Goal: Find specific page/section: Find specific page/section

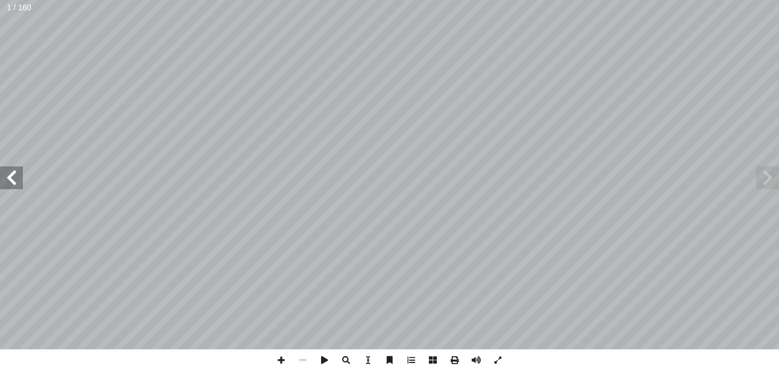
click at [14, 171] on span at bounding box center [11, 178] width 23 height 23
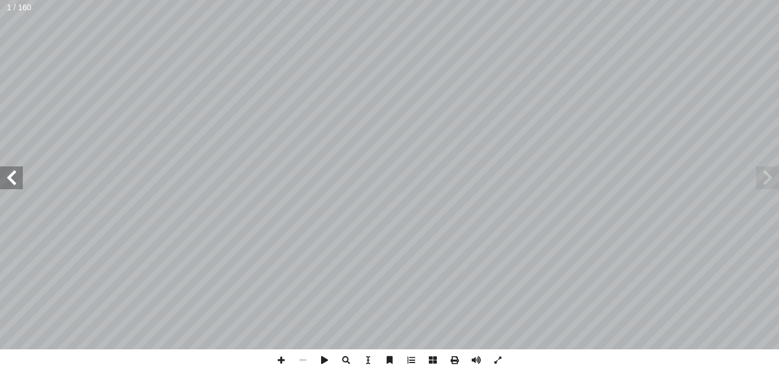
click at [14, 171] on span at bounding box center [11, 178] width 23 height 23
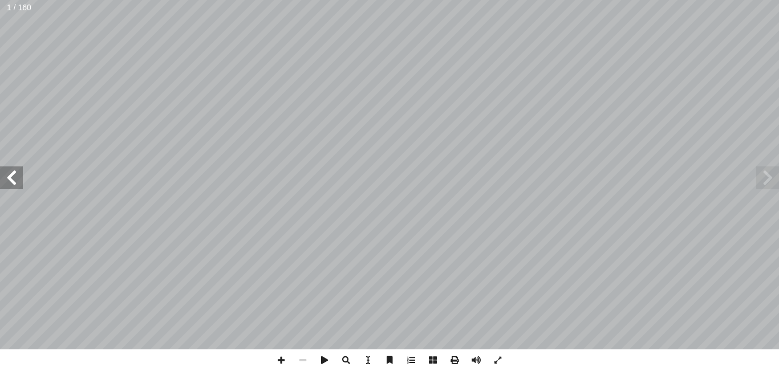
click at [14, 171] on span at bounding box center [11, 178] width 23 height 23
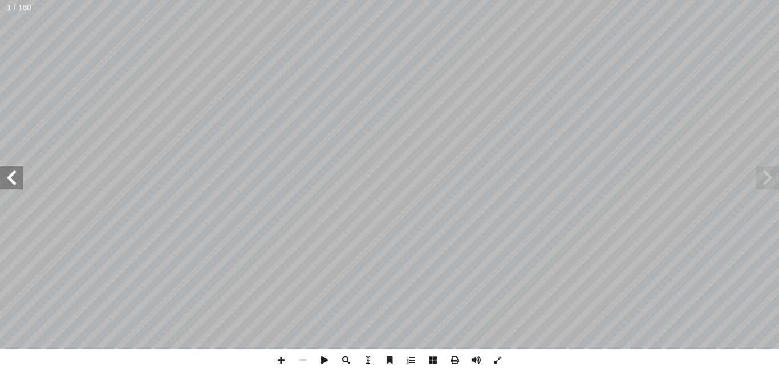
click at [14, 171] on span at bounding box center [11, 178] width 23 height 23
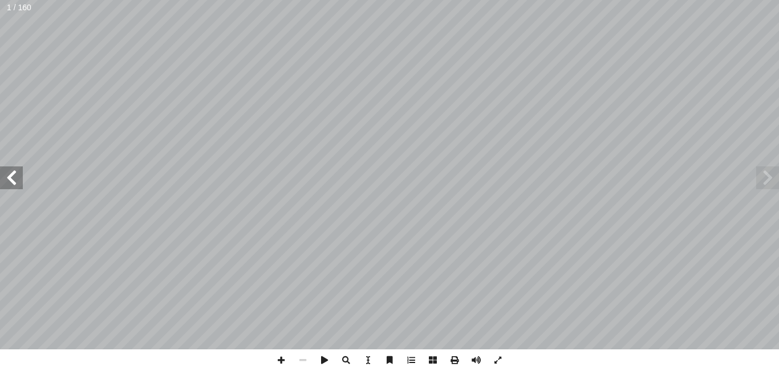
click at [14, 171] on span at bounding box center [11, 178] width 23 height 23
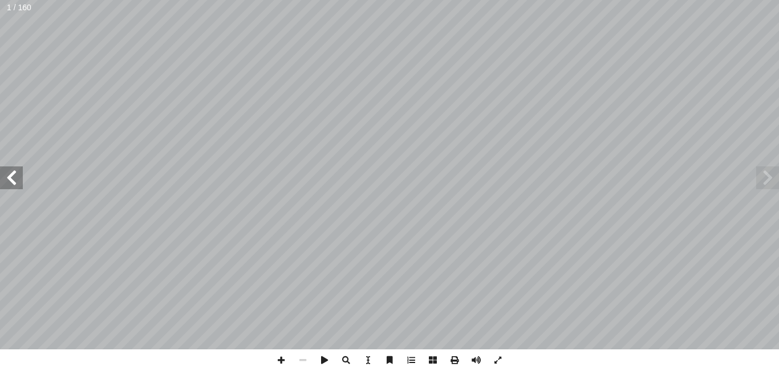
click at [14, 171] on span at bounding box center [11, 178] width 23 height 23
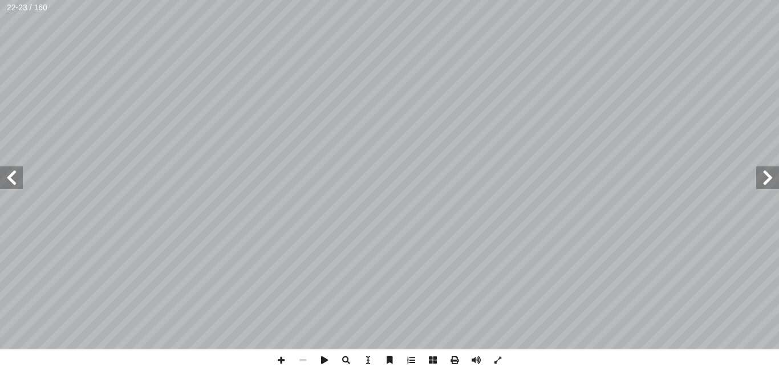
click at [14, 171] on span at bounding box center [11, 178] width 23 height 23
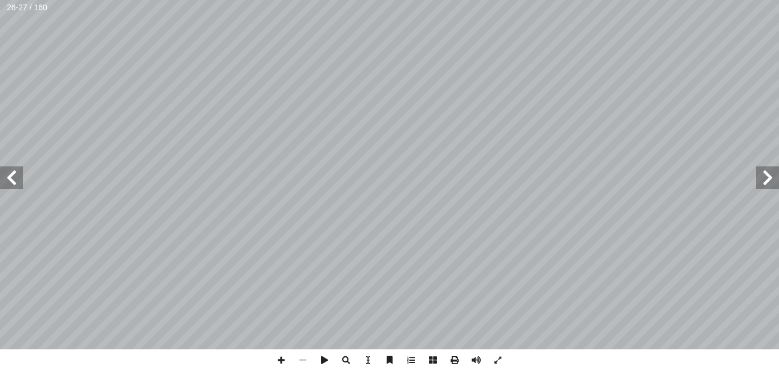
click at [14, 171] on span at bounding box center [11, 178] width 23 height 23
